Goal: Task Accomplishment & Management: Manage account settings

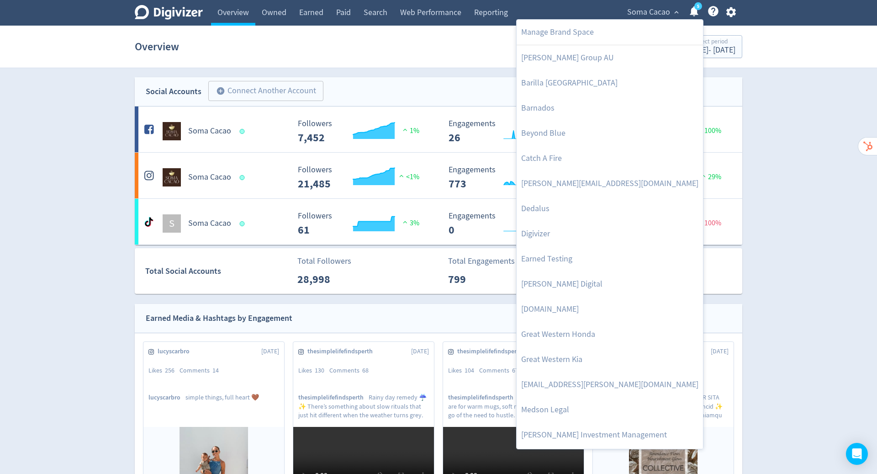
click at [810, 71] on div at bounding box center [438, 237] width 877 height 474
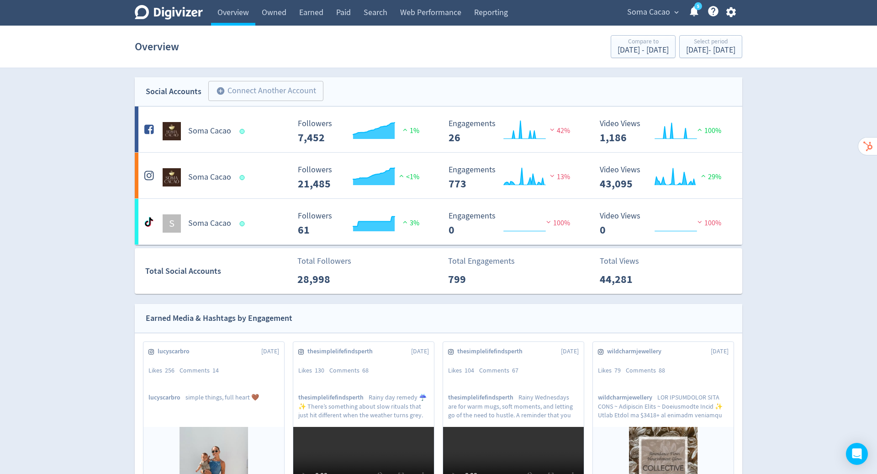
click at [732, 12] on icon "button" at bounding box center [731, 12] width 12 height 12
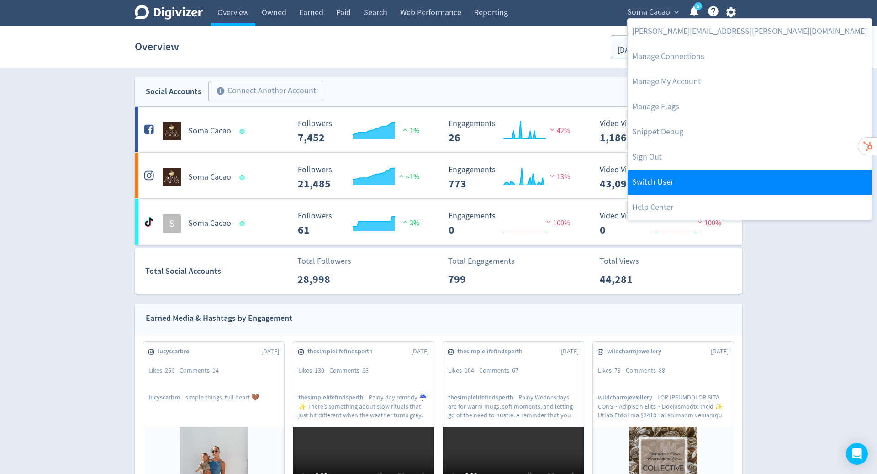
click at [727, 178] on link "Switch User" at bounding box center [749, 181] width 244 height 25
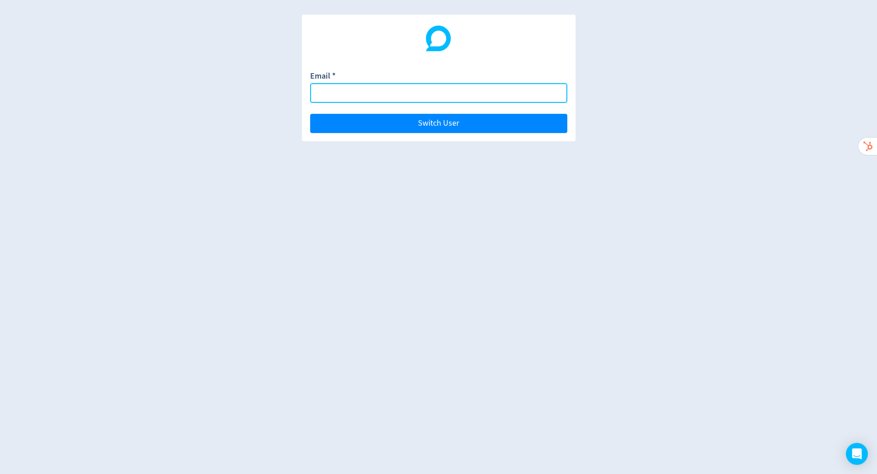
click at [396, 89] on input "Email *" at bounding box center [438, 93] width 257 height 20
paste input "[PERSON_NAME][EMAIL_ADDRESS][DOMAIN_NAME]"
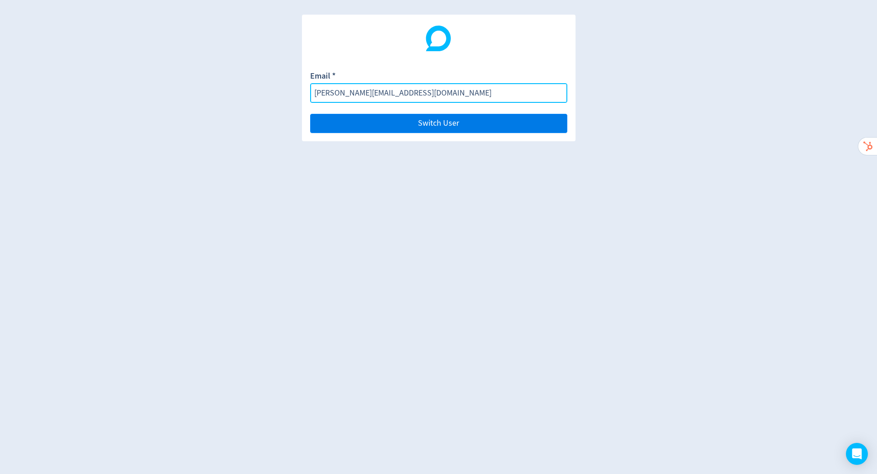
type input "[PERSON_NAME][EMAIL_ADDRESS][DOMAIN_NAME]"
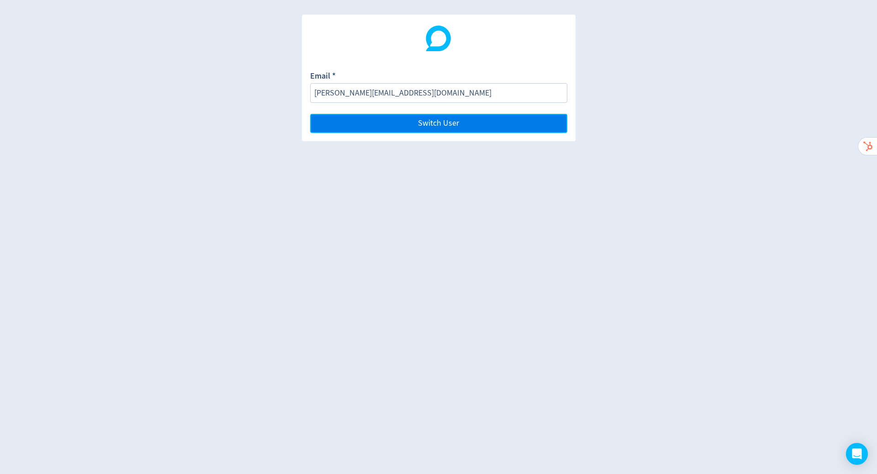
click at [443, 123] on span "Switch User" at bounding box center [438, 123] width 41 height 8
